Goal: Information Seeking & Learning: Learn about a topic

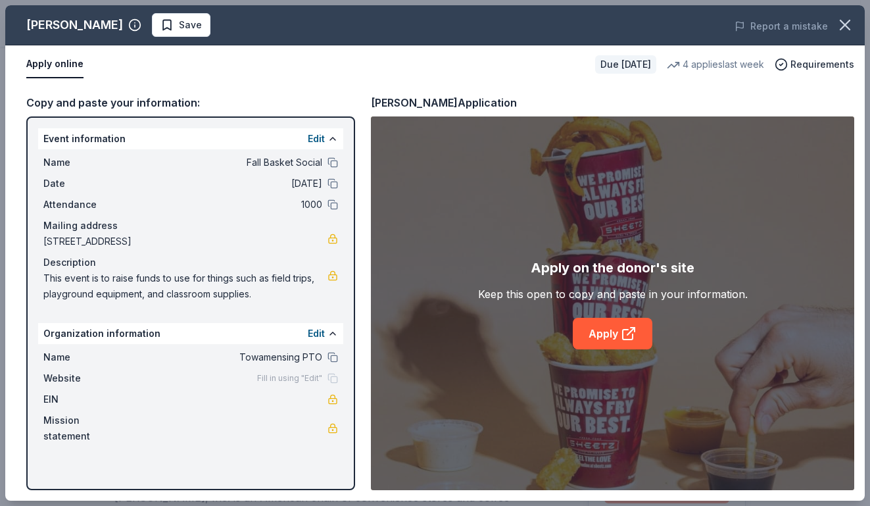
scroll to position [138, 0]
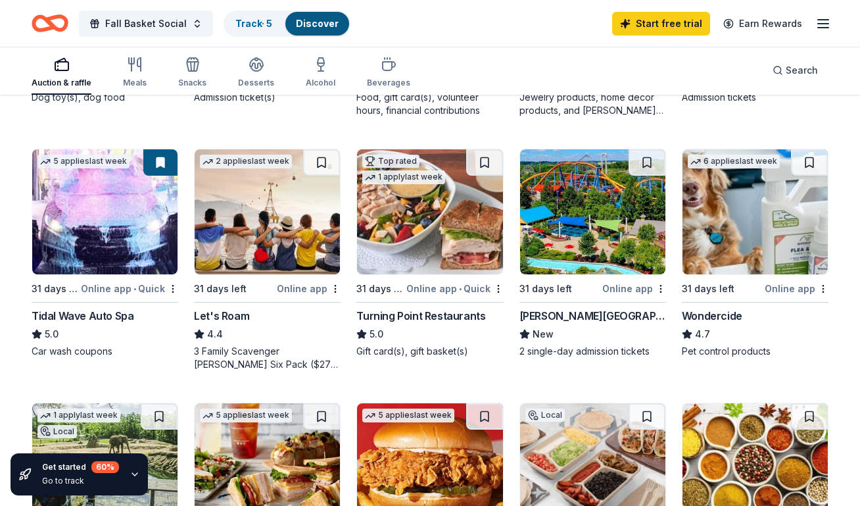
scroll to position [609, 0]
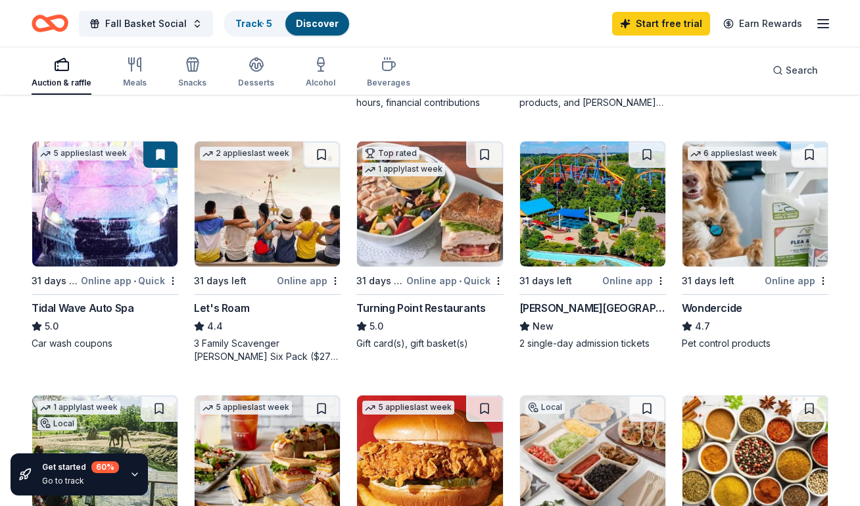
click at [609, 241] on img at bounding box center [592, 203] width 145 height 125
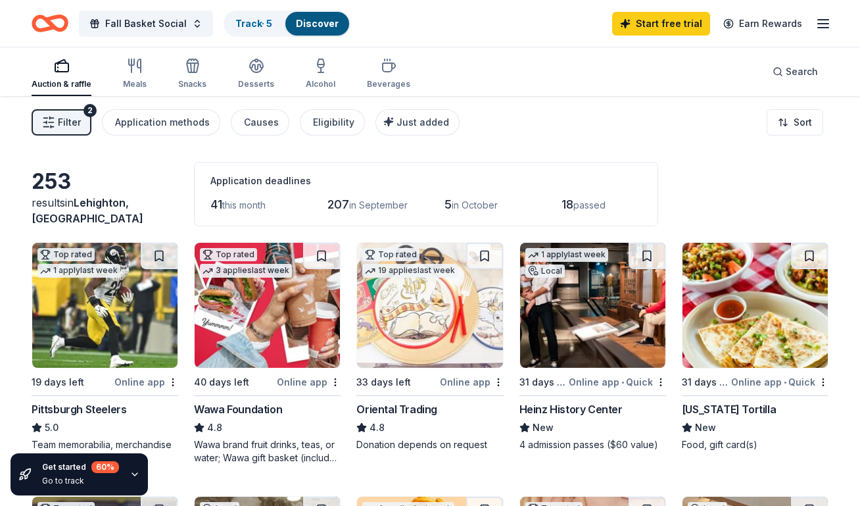
scroll to position [0, 0]
click at [72, 77] on div "Auction & raffle" at bounding box center [62, 74] width 60 height 32
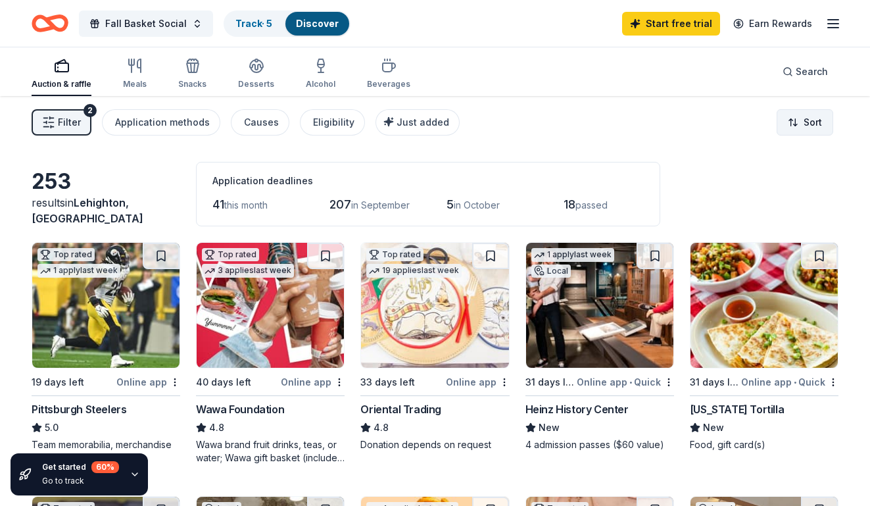
click at [786, 128] on html "Fall Basket Social Track · 5 Discover Start free trial Earn Rewards Auction & r…" at bounding box center [435, 253] width 870 height 506
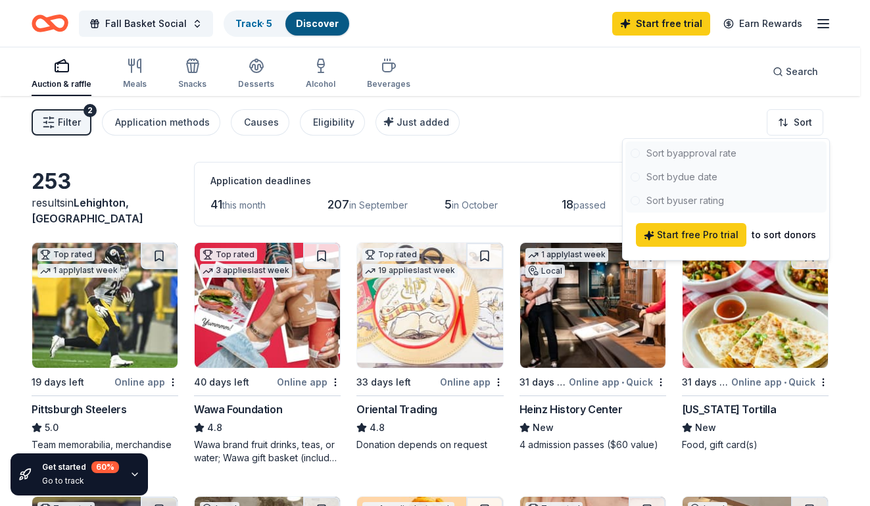
click at [710, 176] on div at bounding box center [725, 176] width 201 height 71
click at [769, 237] on div "to sort donors" at bounding box center [784, 235] width 64 height 16
click at [637, 127] on html "Fall Basket Social Track · 5 Discover Start free trial Earn Rewards Auction & r…" at bounding box center [435, 253] width 870 height 506
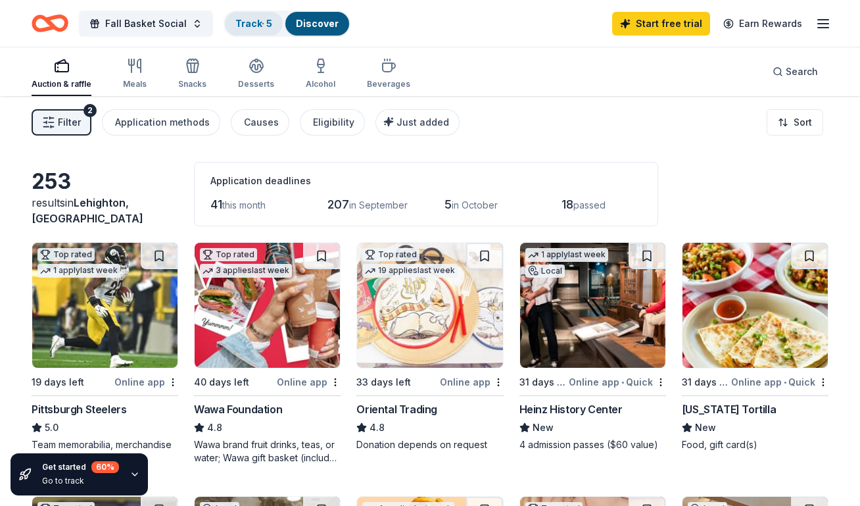
click at [266, 24] on link "Track · 5" at bounding box center [253, 23] width 37 height 11
click at [247, 23] on link "Track · 5" at bounding box center [253, 23] width 37 height 11
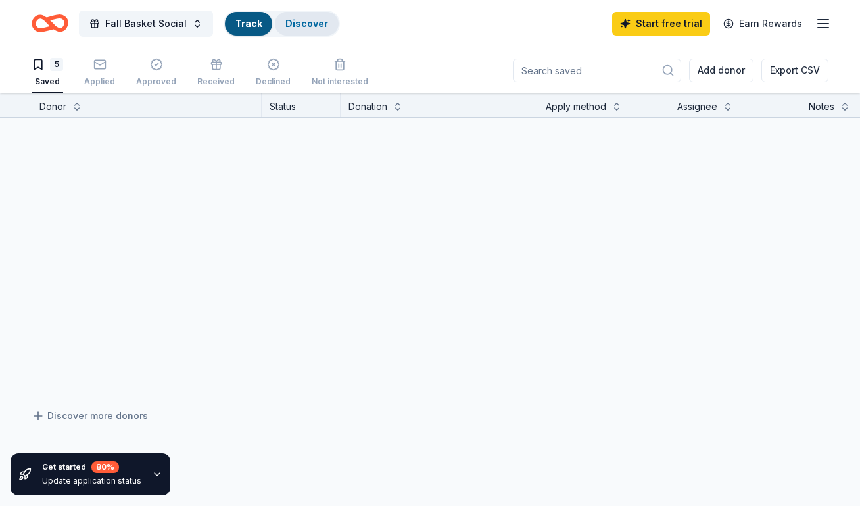
click at [316, 22] on link "Discover" at bounding box center [306, 23] width 43 height 11
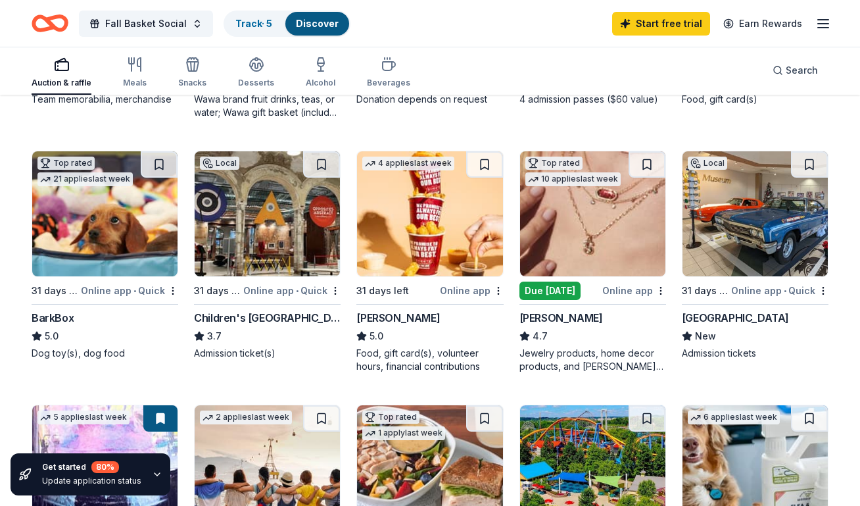
scroll to position [346, 0]
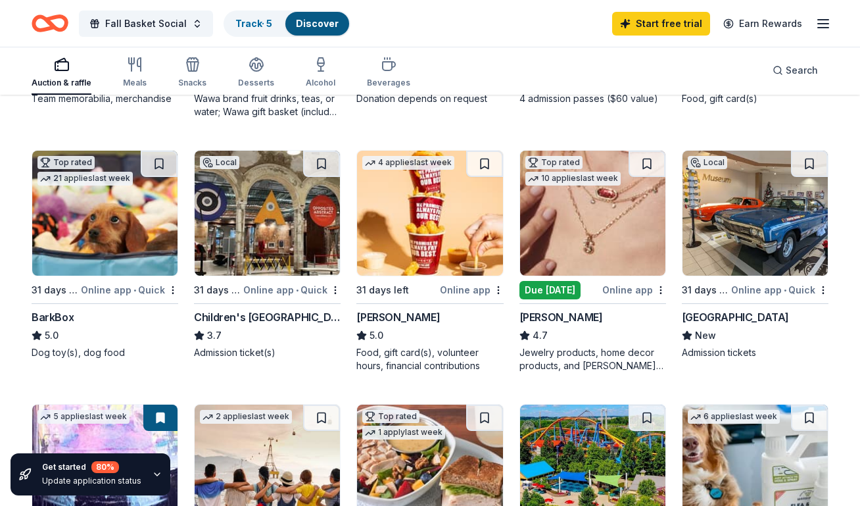
click at [85, 255] on img at bounding box center [104, 213] width 145 height 125
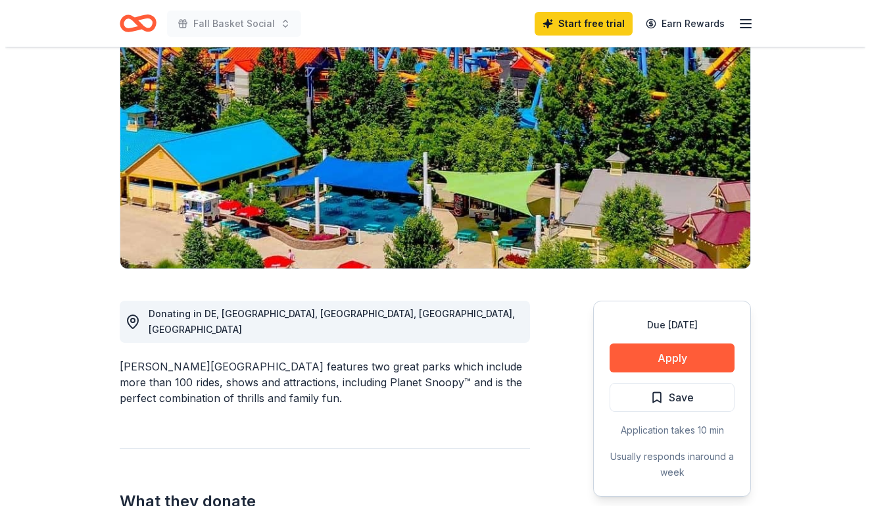
scroll to position [135, 0]
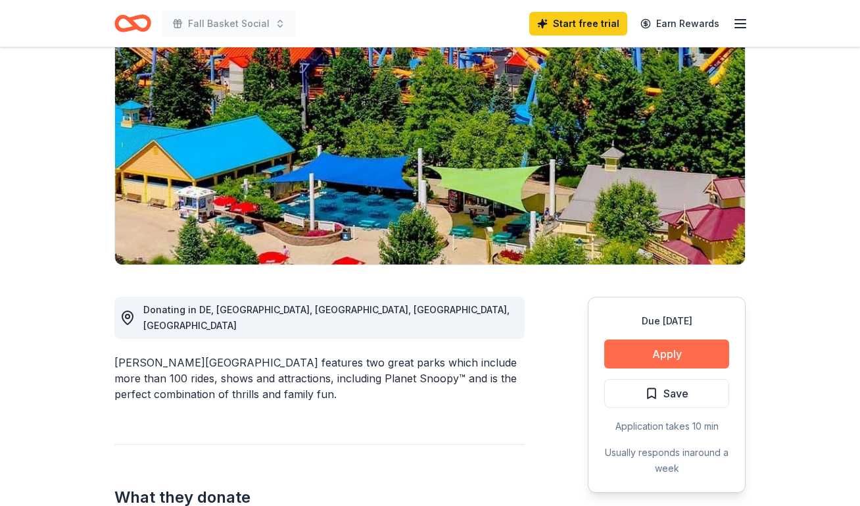
click at [697, 354] on button "Apply" at bounding box center [666, 353] width 125 height 29
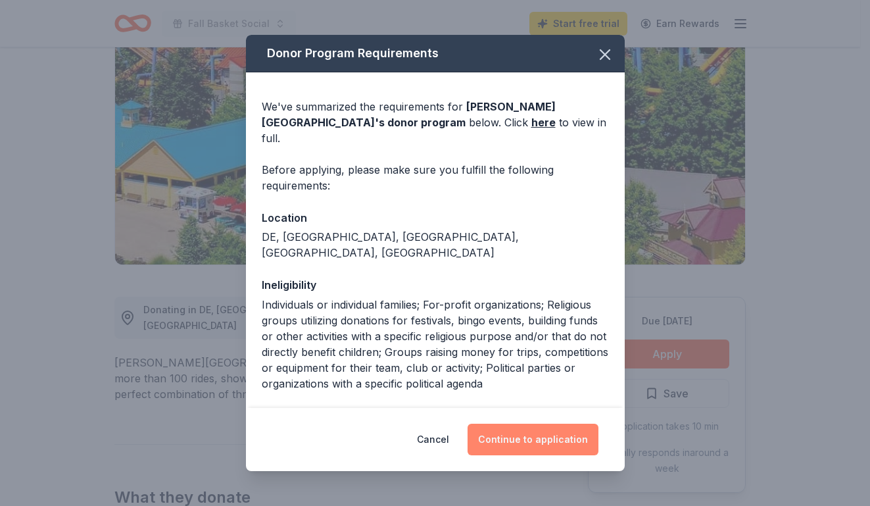
click at [522, 449] on button "Continue to application" at bounding box center [533, 440] width 131 height 32
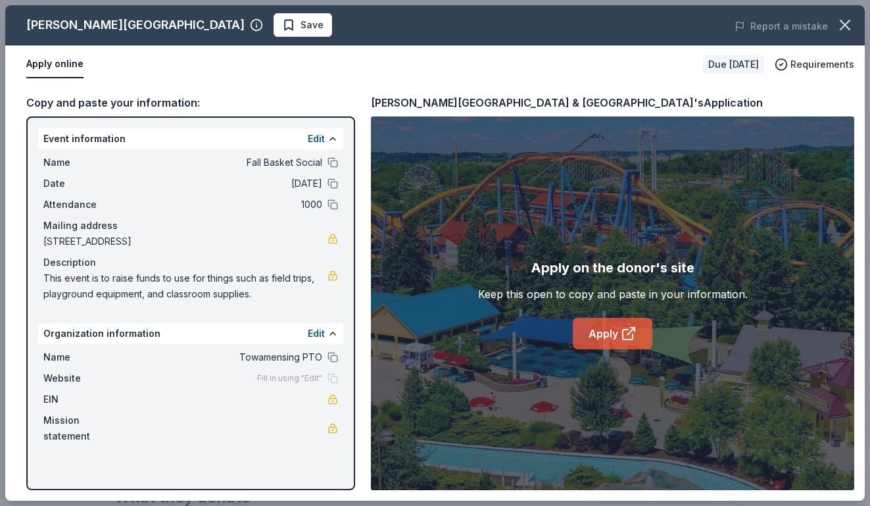
click at [606, 341] on link "Apply" at bounding box center [613, 334] width 80 height 32
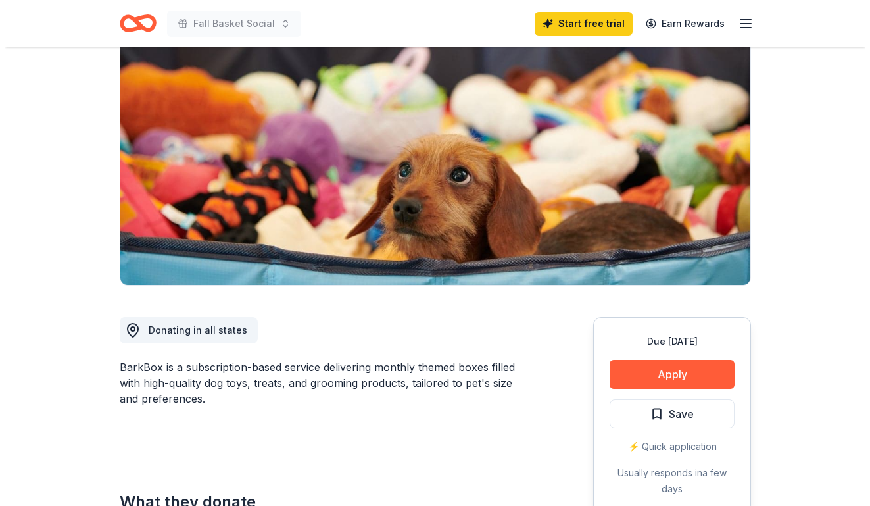
scroll to position [122, 0]
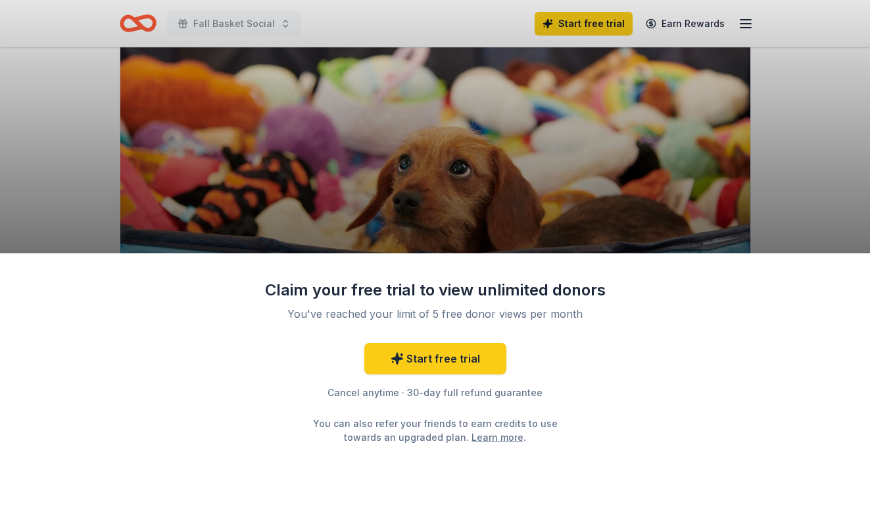
click at [727, 199] on div "Claim your free trial to view unlimited donors You've reached your limit of 5 f…" at bounding box center [435, 253] width 870 height 506
click at [731, 160] on div "Claim your free trial to view unlimited donors You've reached your limit of 5 f…" at bounding box center [435, 253] width 870 height 506
click at [100, 110] on div "Claim your free trial to view unlimited donors You've reached your limit of 5 f…" at bounding box center [435, 253] width 870 height 506
